Goal: Task Accomplishment & Management: Use online tool/utility

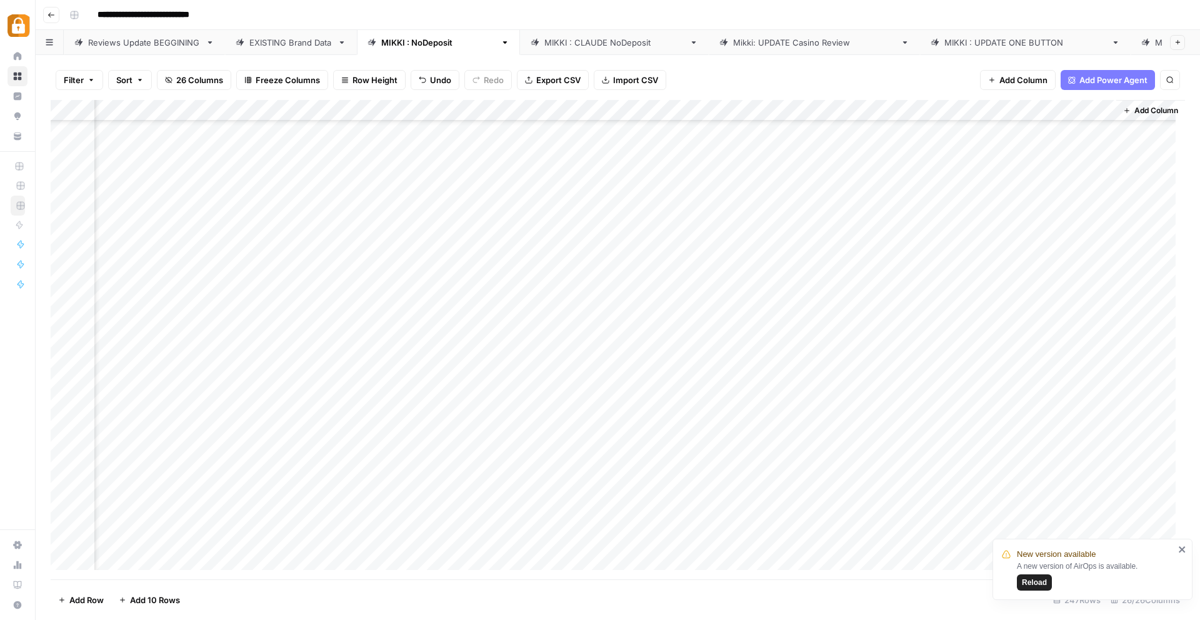
scroll to position [2813, 2214]
click at [348, 318] on div "Add Column" at bounding box center [618, 340] width 1135 height 480
click at [356, 495] on div "Add Column" at bounding box center [618, 340] width 1135 height 480
click at [536, 495] on div "Add Column" at bounding box center [618, 340] width 1135 height 480
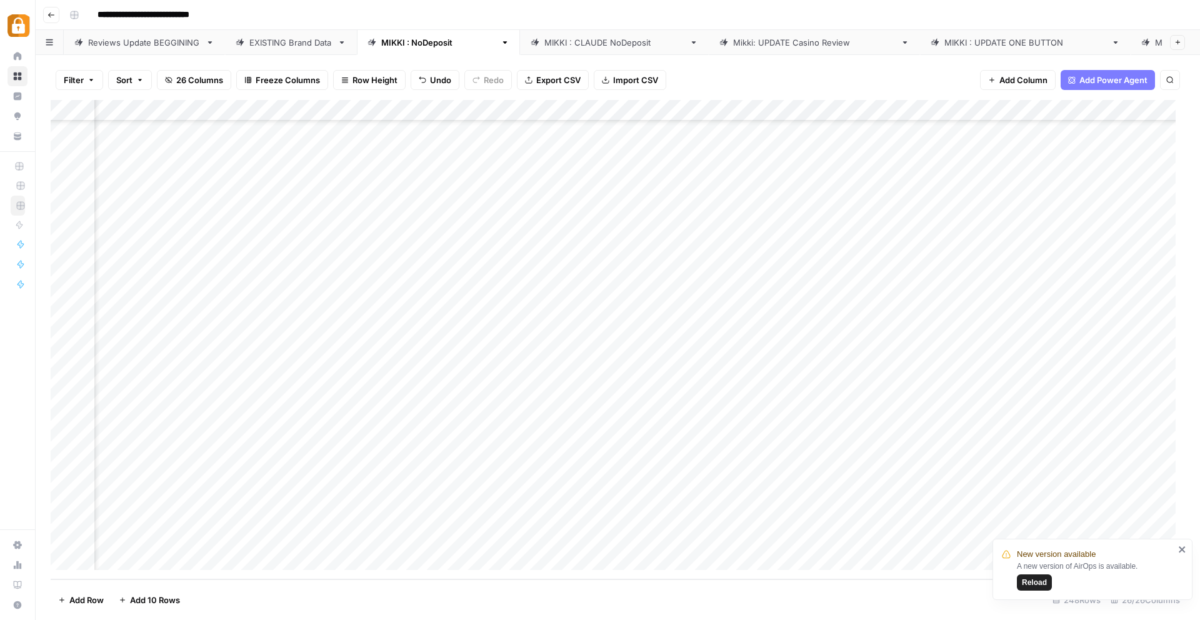
scroll to position [4843, 971]
click at [579, 474] on div "Add Column" at bounding box center [618, 340] width 1135 height 480
click at [978, 471] on div "Add Column" at bounding box center [618, 340] width 1135 height 480
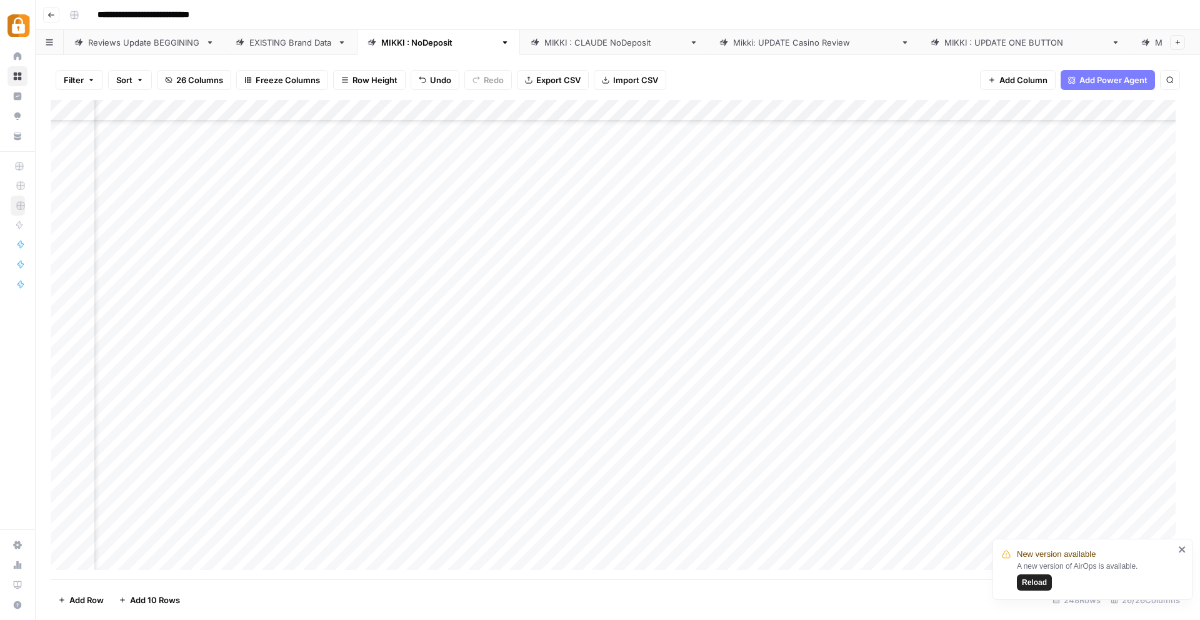
click at [471, 184] on div "Add Column" at bounding box center [618, 340] width 1135 height 480
click at [274, 184] on div "Add Column" at bounding box center [618, 340] width 1135 height 480
click at [388, 160] on div "Add Column" at bounding box center [618, 340] width 1135 height 480
click at [468, 162] on div "Add Column" at bounding box center [618, 340] width 1135 height 480
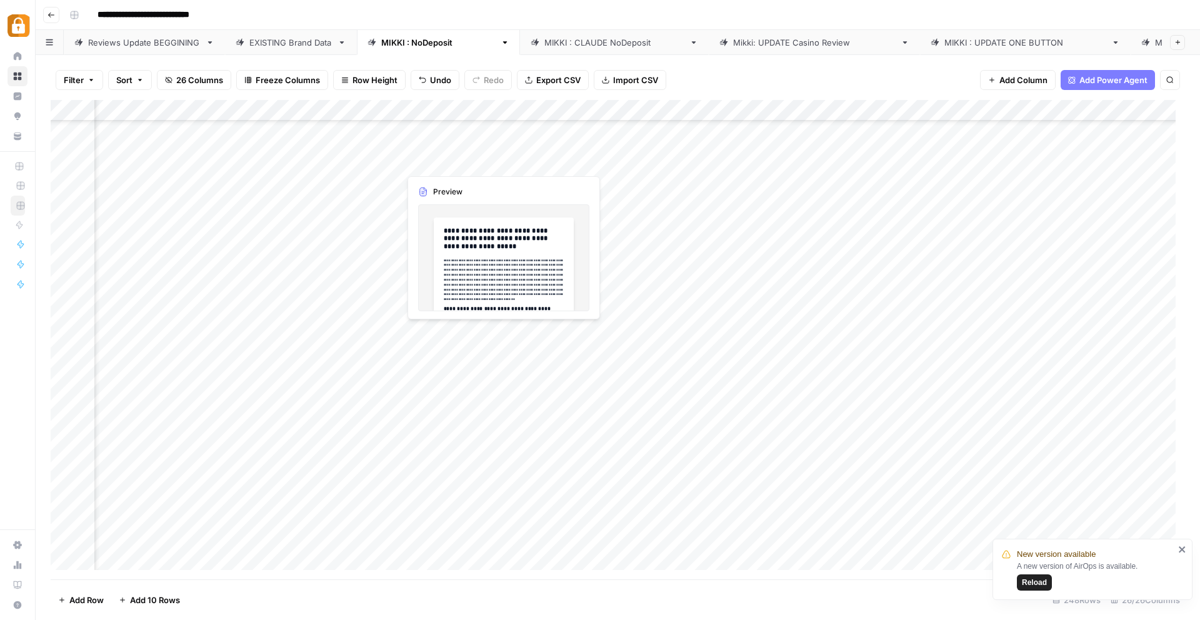
click at [468, 162] on div "Add Column" at bounding box center [618, 340] width 1135 height 480
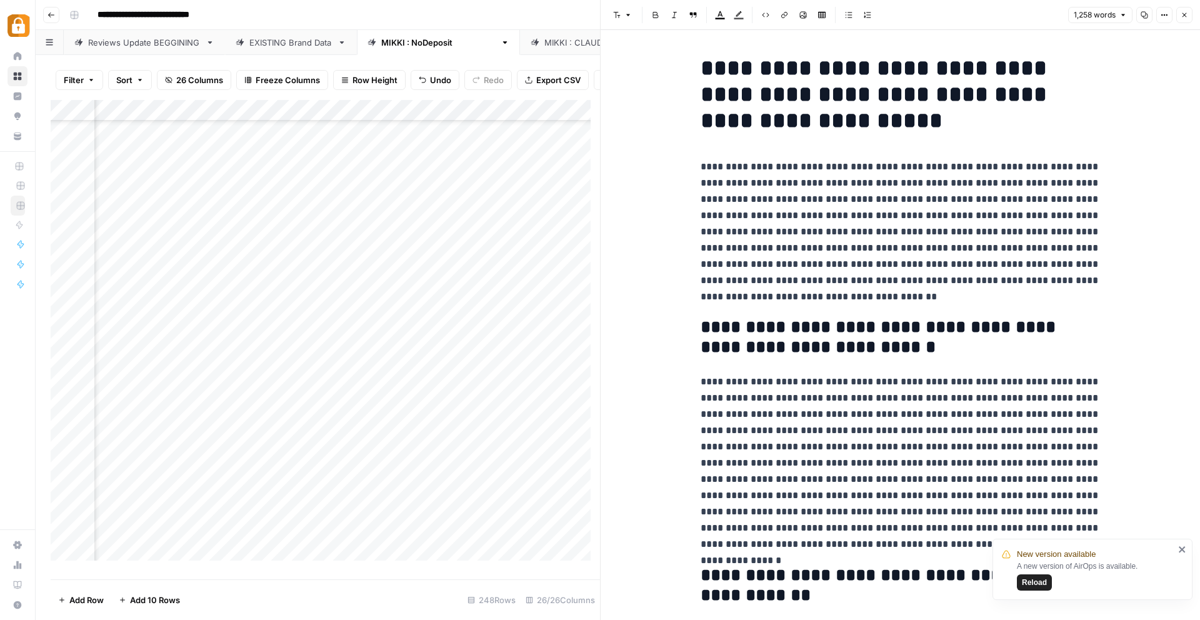
click at [305, 178] on div "Add Column" at bounding box center [326, 335] width 550 height 470
click at [391, 169] on div "Add Column" at bounding box center [326, 335] width 550 height 470
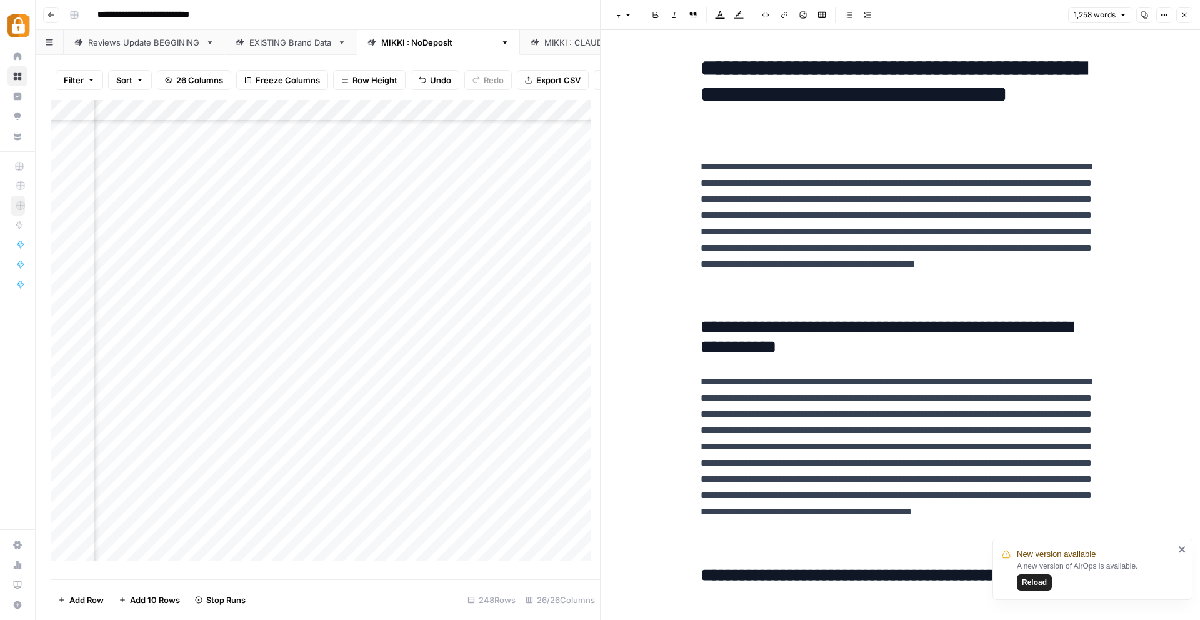
click at [1183, 18] on icon "button" at bounding box center [1185, 15] width 8 height 8
